Goal: Register for event/course

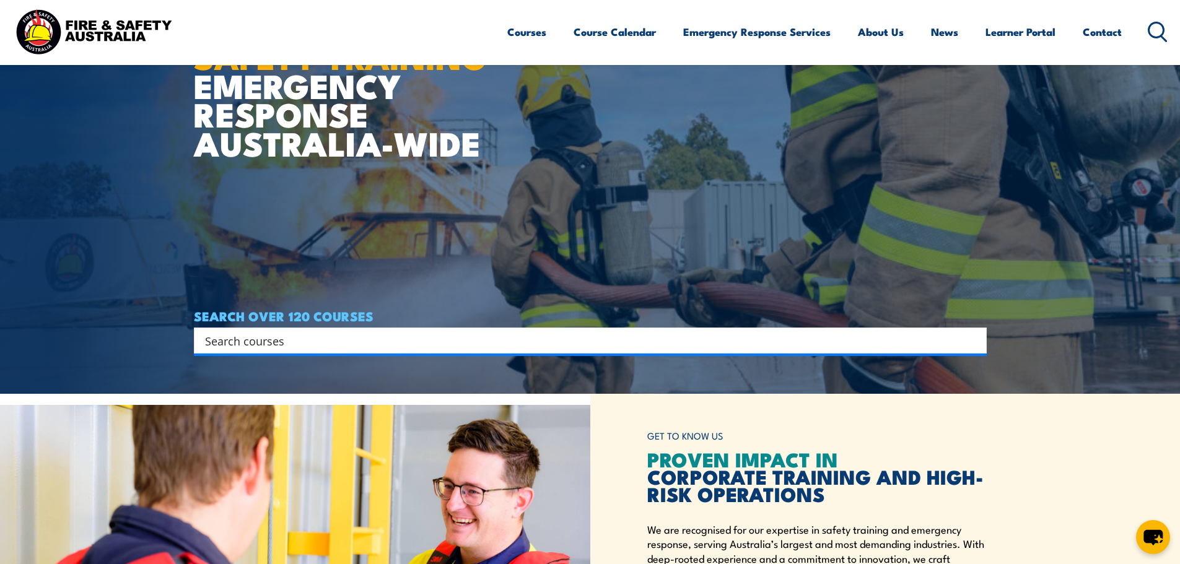
scroll to position [186, 0]
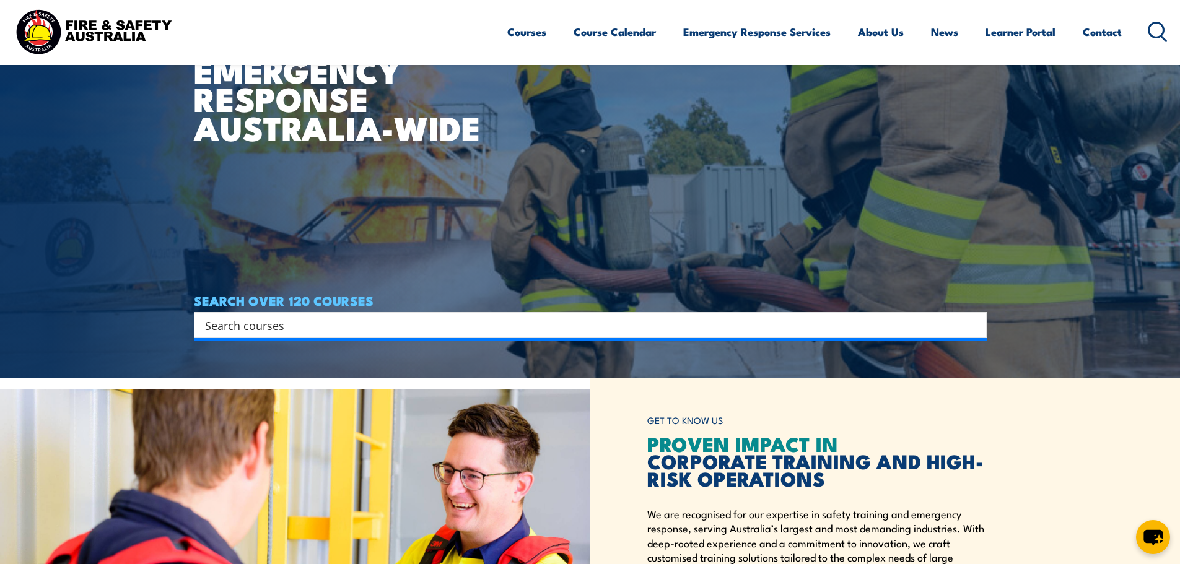
click at [535, 333] on input "Search input" at bounding box center [582, 325] width 755 height 19
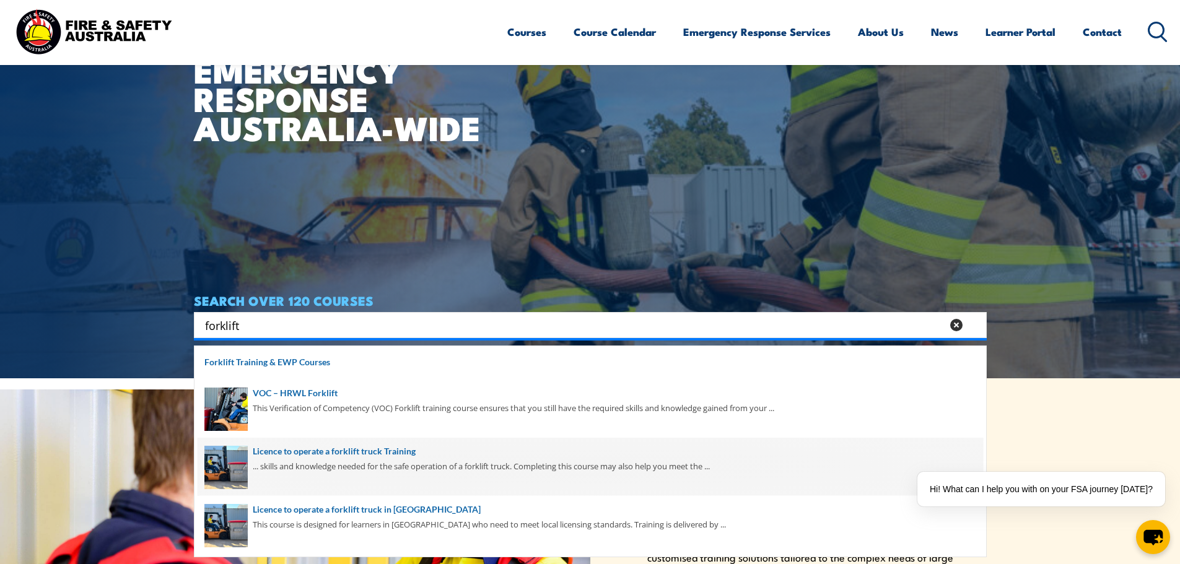
type input "forklift"
click at [408, 459] on span at bounding box center [591, 467] width 786 height 58
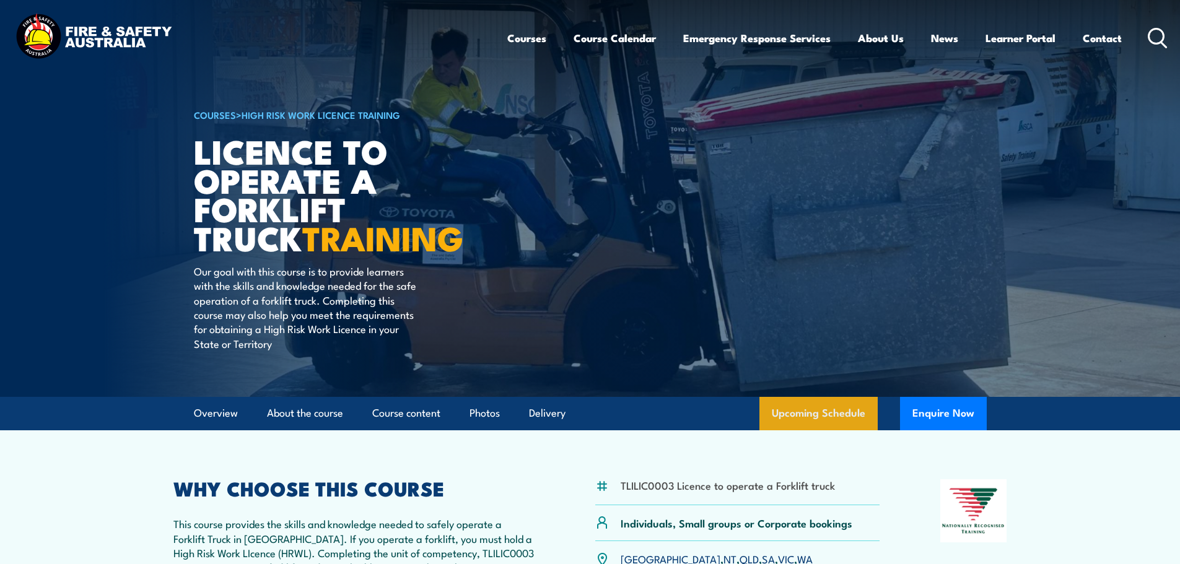
click at [795, 418] on link "Upcoming Schedule" at bounding box center [819, 413] width 118 height 33
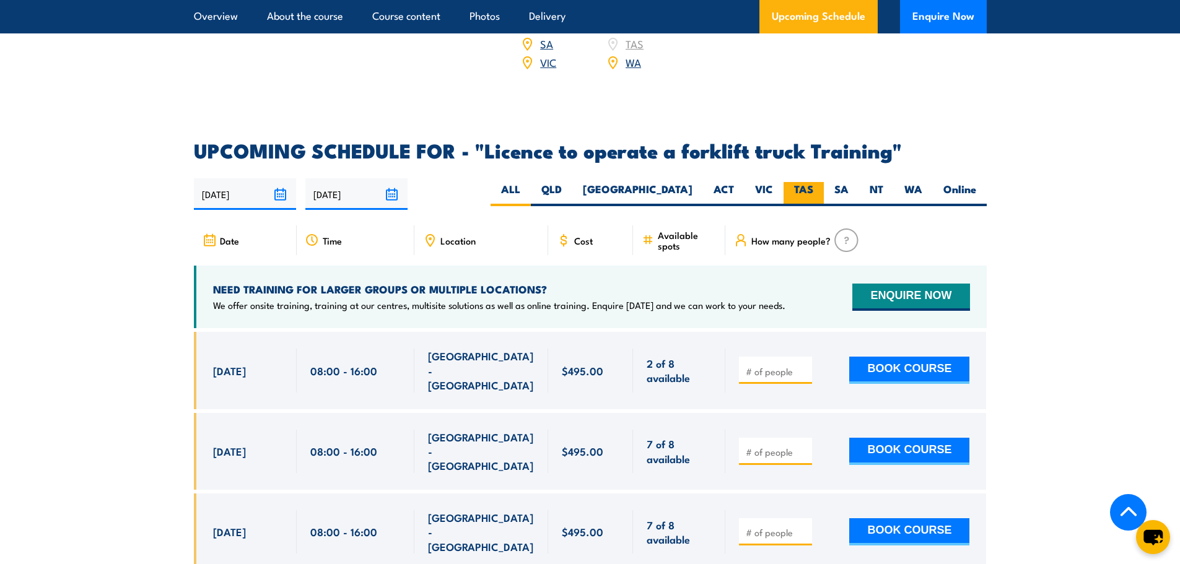
scroll to position [1950, 0]
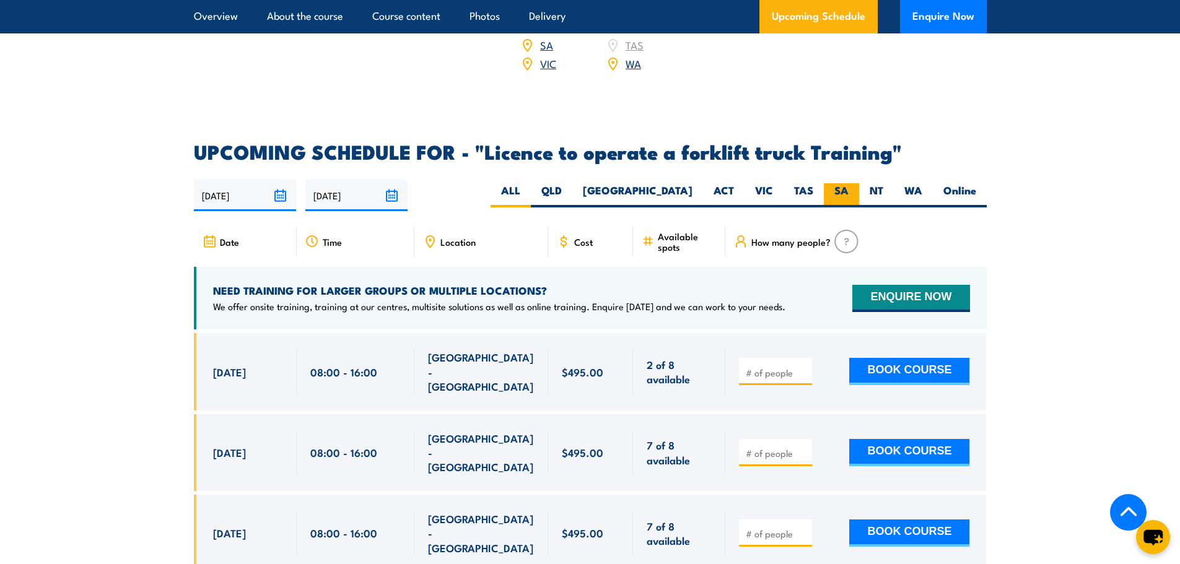
click at [830, 183] on label "SA" at bounding box center [841, 195] width 35 height 24
click at [849, 183] on input "SA" at bounding box center [853, 187] width 8 height 8
radio input "true"
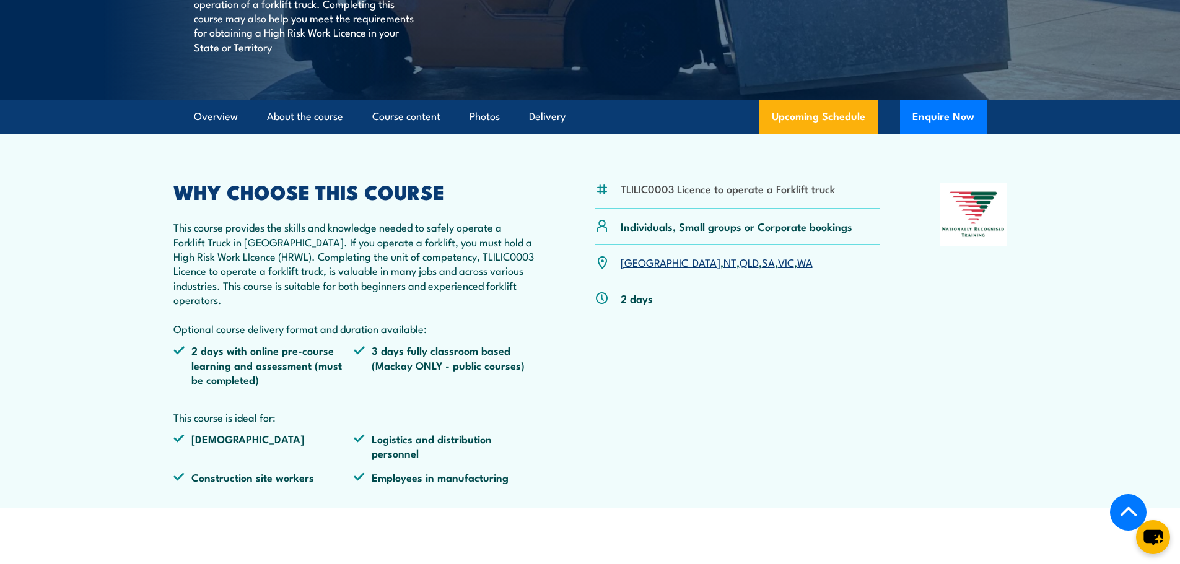
scroll to position [214, 0]
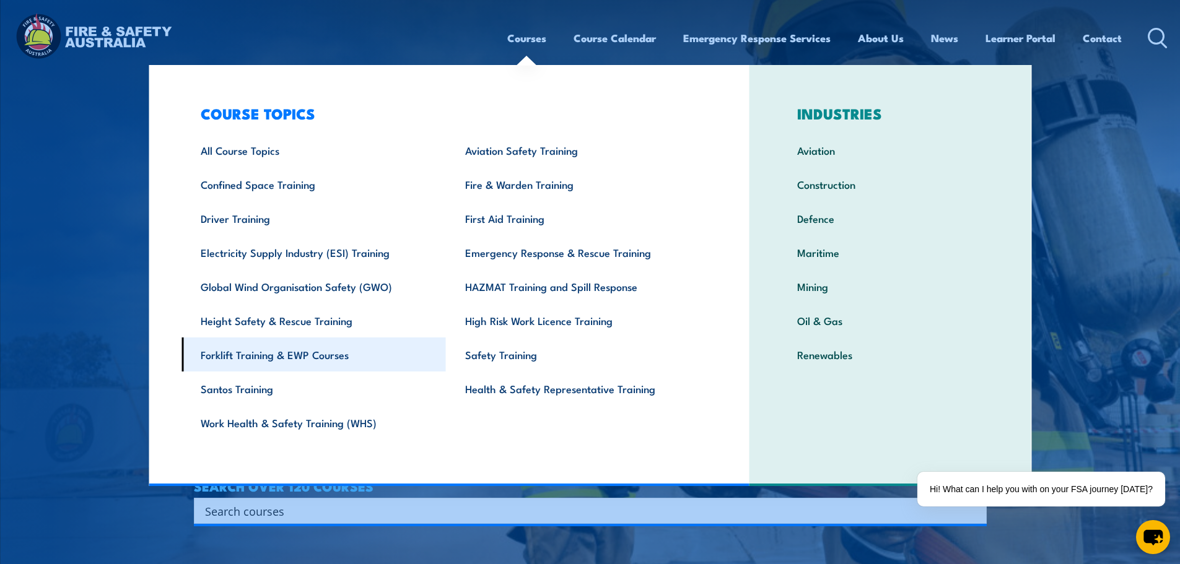
click at [329, 359] on link "Forklift Training & EWP Courses" at bounding box center [314, 355] width 265 height 34
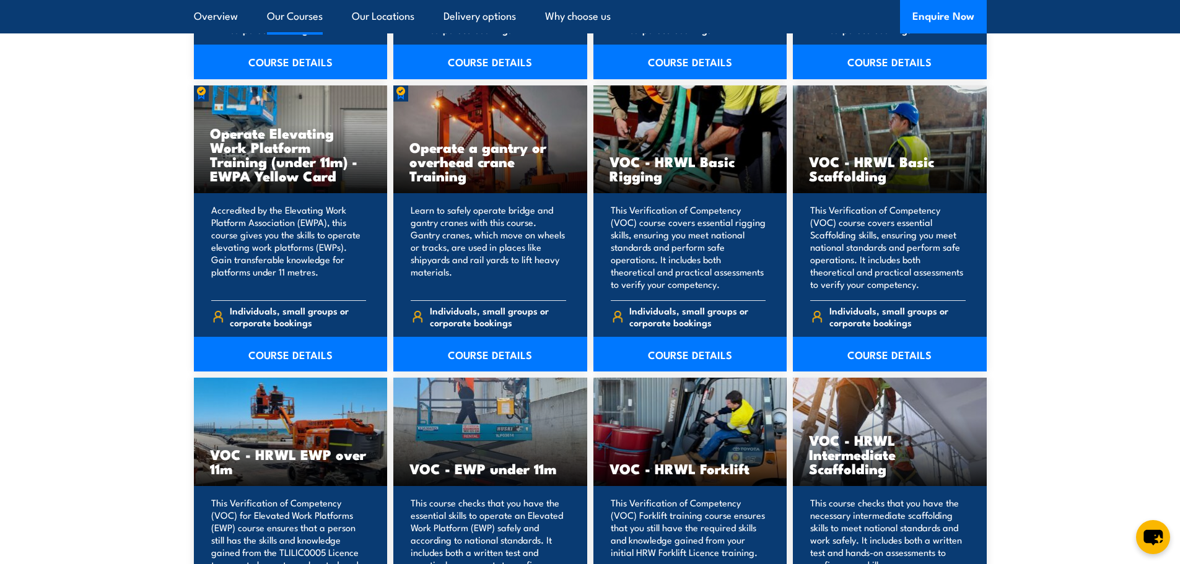
scroll to position [991, 0]
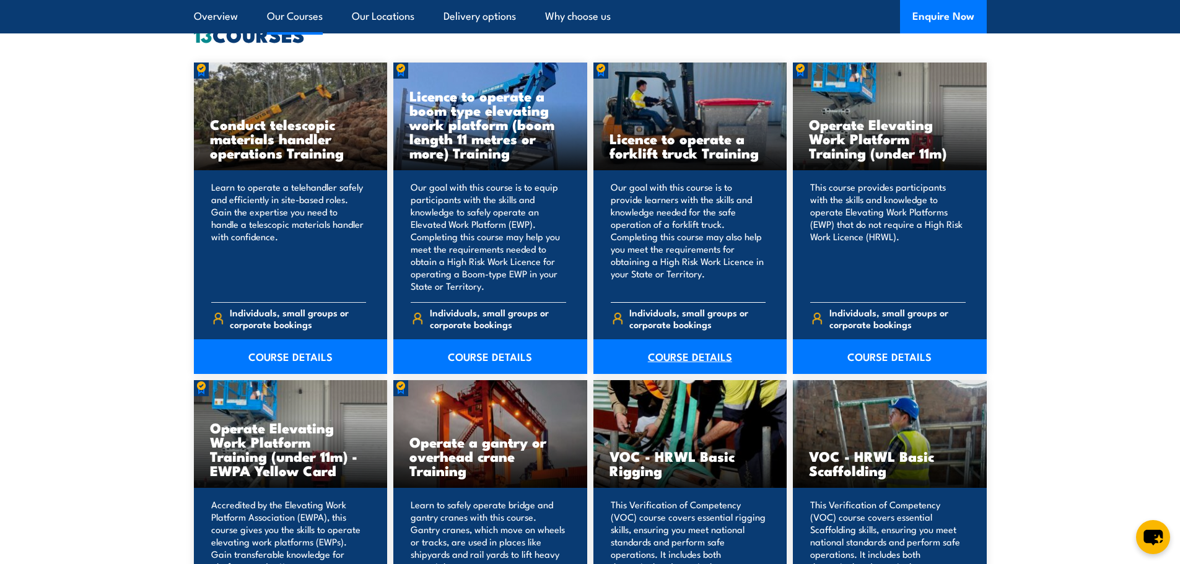
click at [682, 348] on link "COURSE DETAILS" at bounding box center [690, 356] width 194 height 35
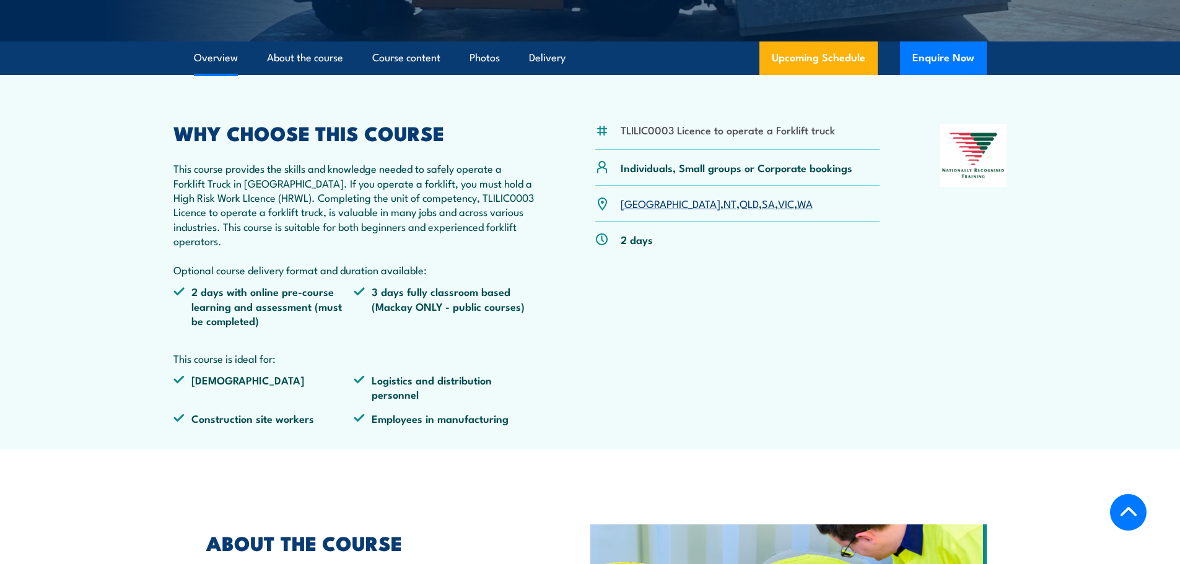
scroll to position [372, 0]
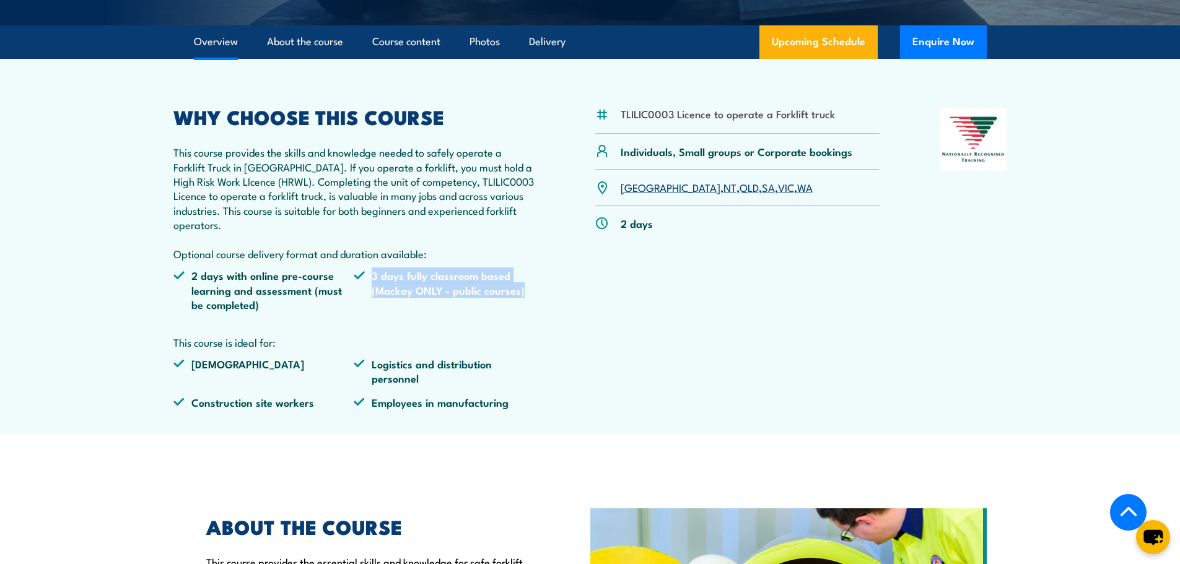
drag, startPoint x: 372, startPoint y: 277, endPoint x: 523, endPoint y: 296, distance: 153.0
click at [523, 296] on li "3 days fully classroom based (Mackay ONLY - public courses)" at bounding box center [444, 289] width 181 height 43
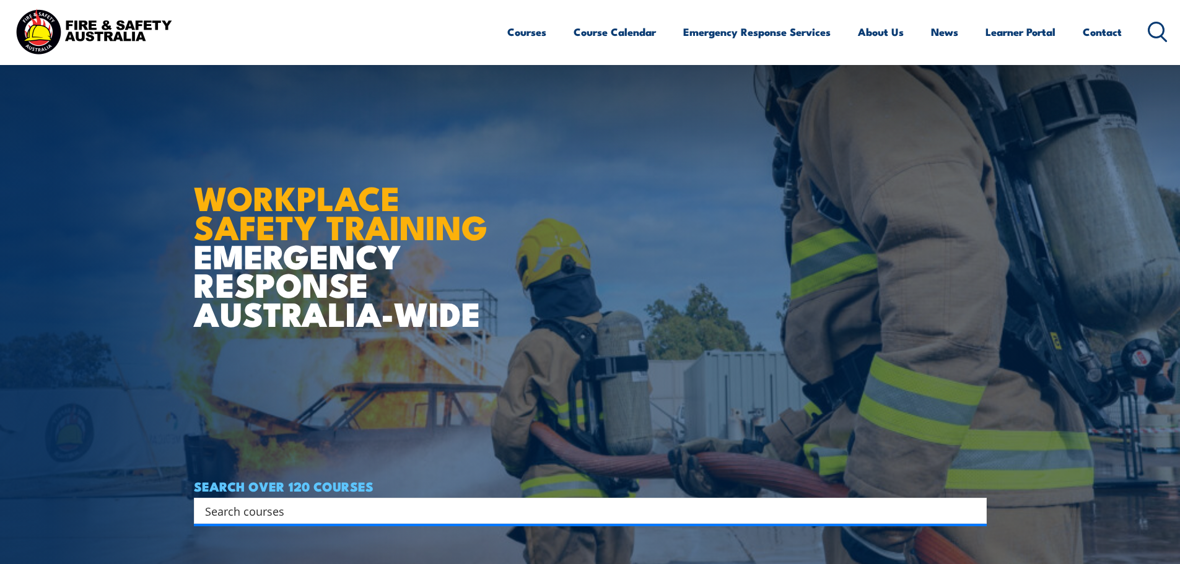
scroll to position [248, 0]
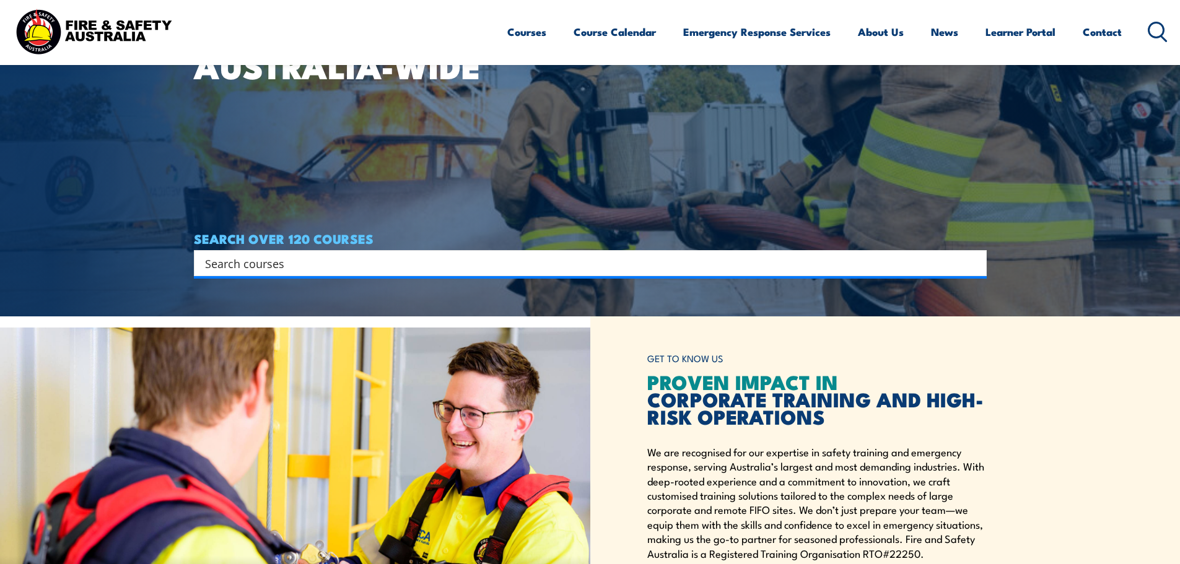
click at [576, 269] on input "Search input" at bounding box center [582, 263] width 755 height 19
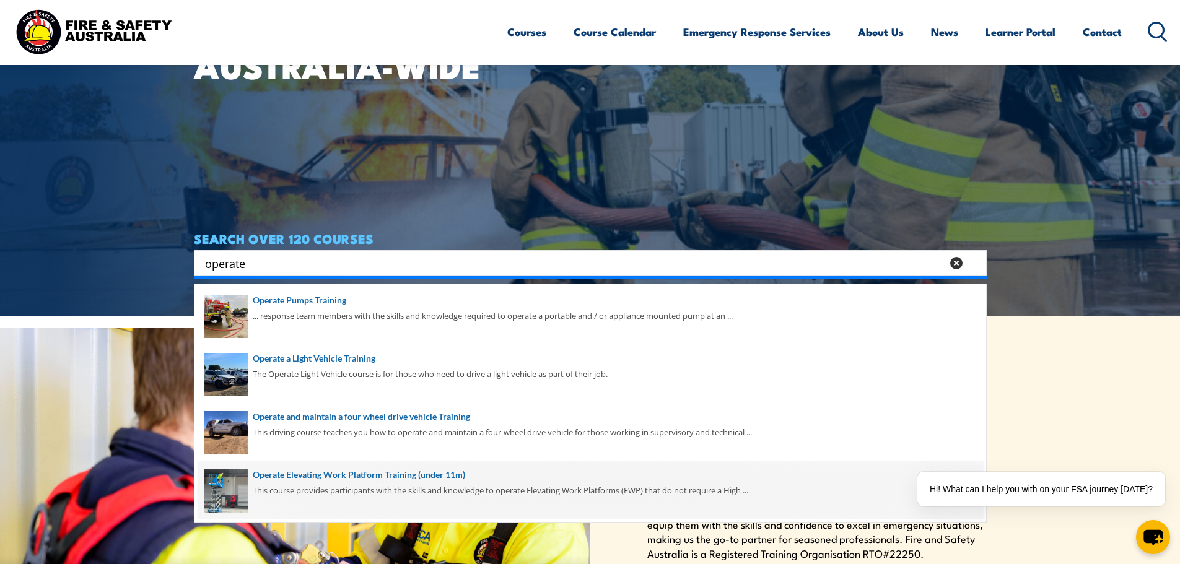
type input "operate"
click at [421, 483] on span at bounding box center [591, 491] width 786 height 58
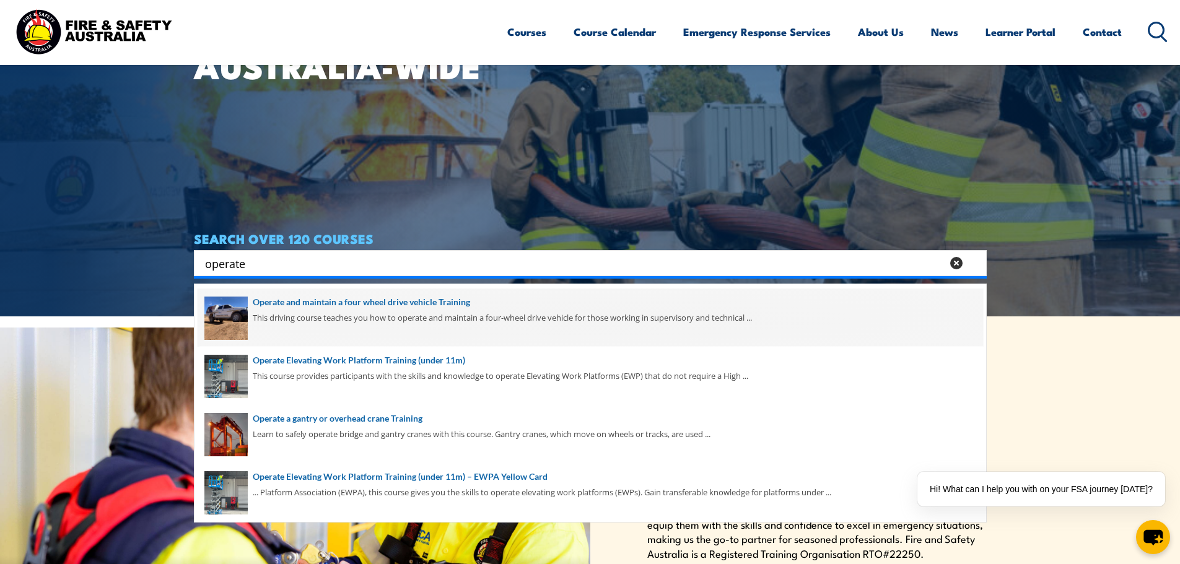
scroll to position [124, 0]
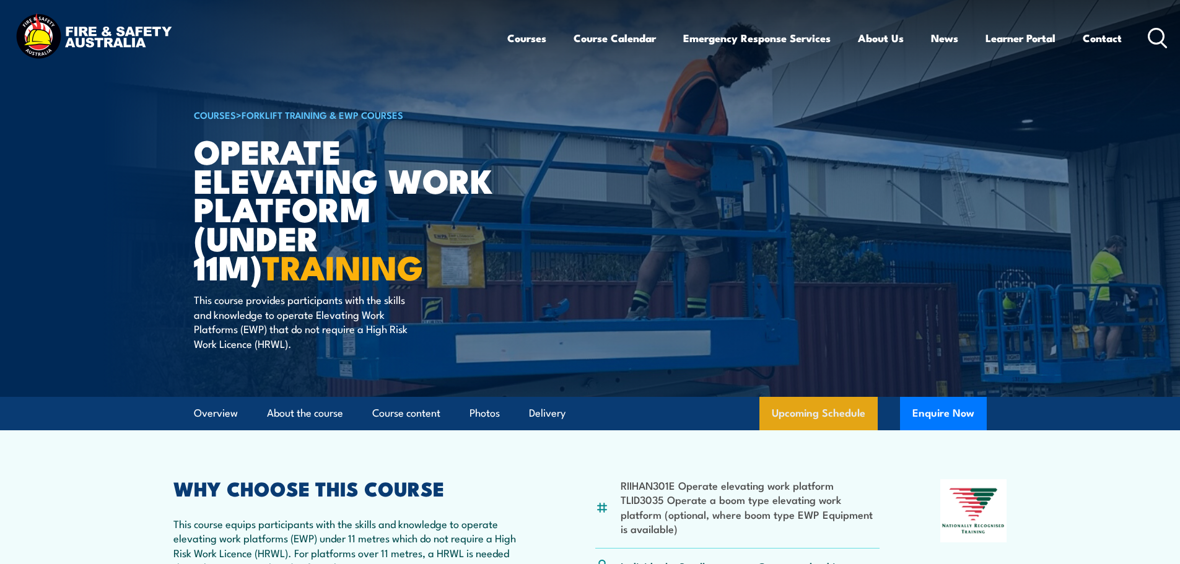
click at [792, 400] on link "Upcoming Schedule" at bounding box center [819, 413] width 118 height 33
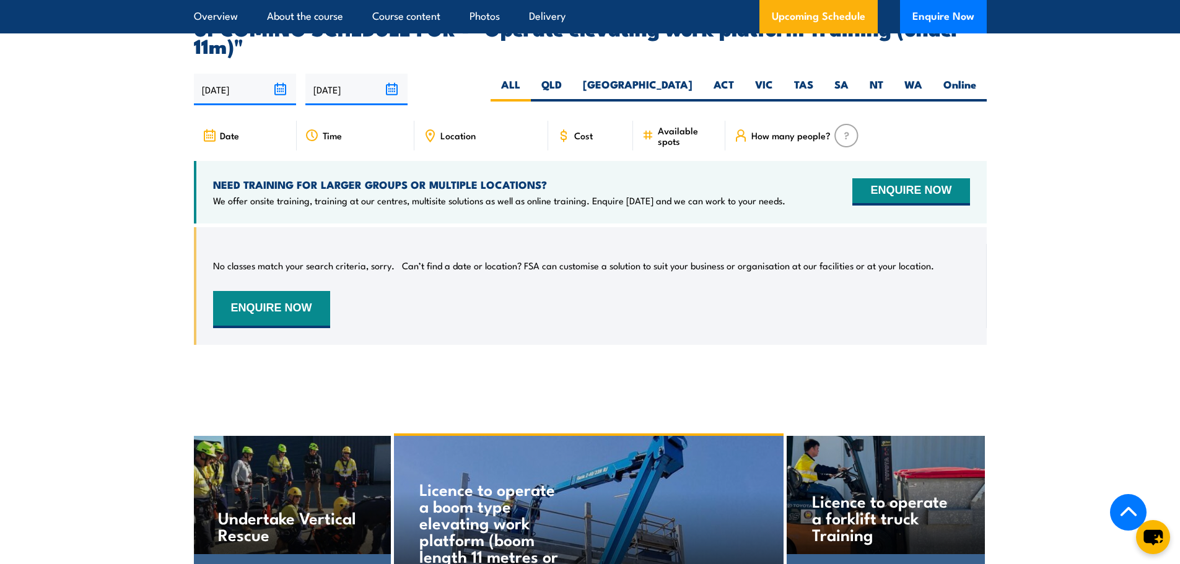
scroll to position [1927, 0]
